Goal: Information Seeking & Learning: Learn about a topic

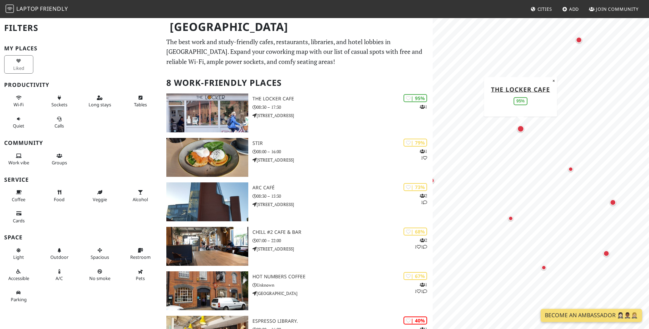
drag, startPoint x: 521, startPoint y: 68, endPoint x: 519, endPoint y: 130, distance: 62.1
click at [519, 130] on div "Map marker" at bounding box center [520, 128] width 7 height 7
click at [521, 131] on div "Map marker" at bounding box center [520, 130] width 7 height 7
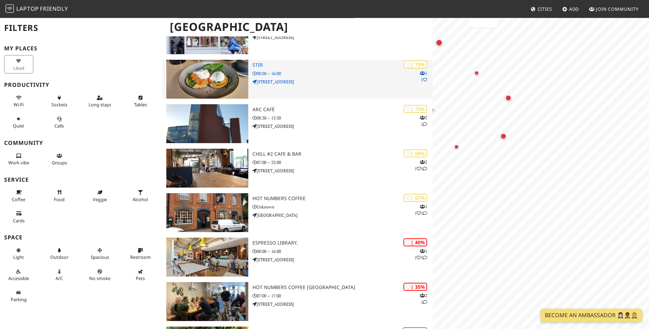
scroll to position [165, 0]
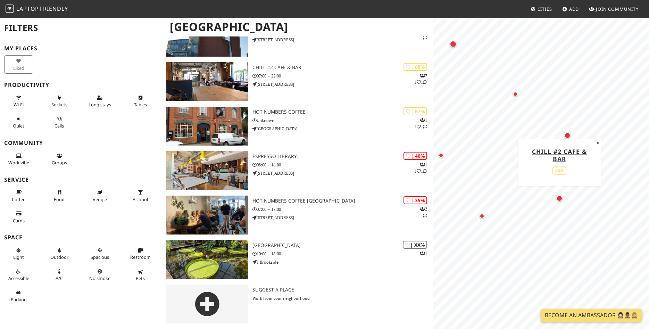
click at [559, 198] on div "Map marker" at bounding box center [559, 198] width 6 height 6
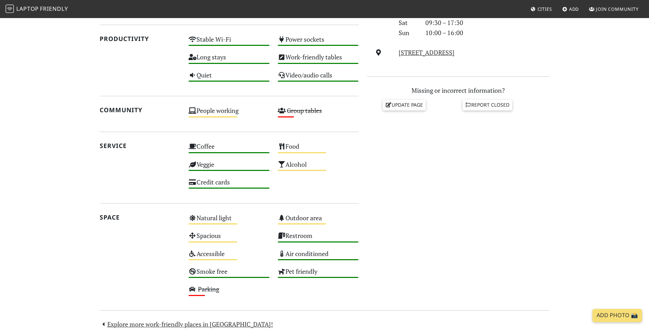
scroll to position [283, 0]
